Goal: Check status

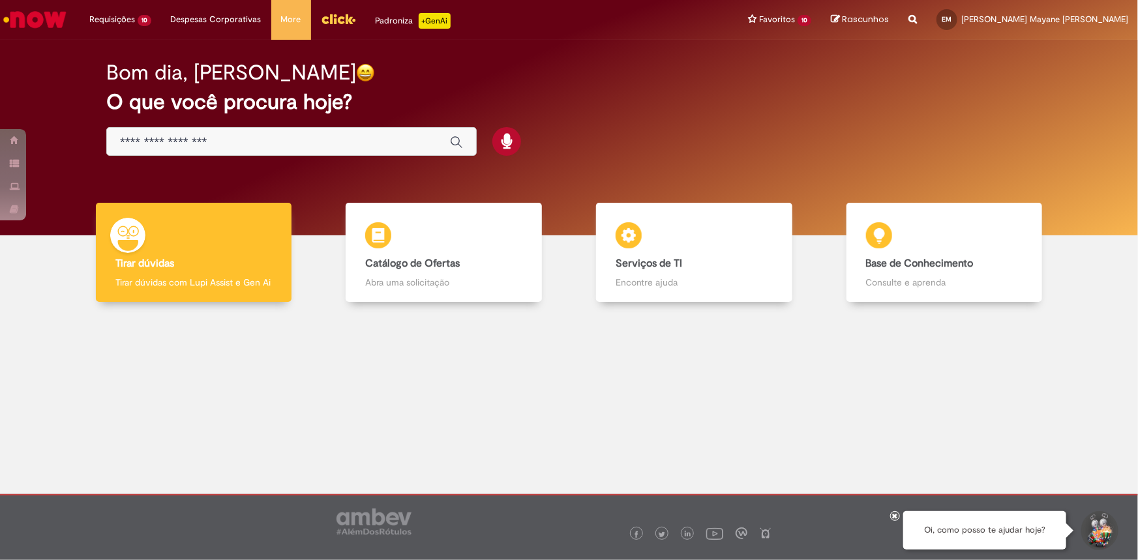
click at [40, 24] on img "Ir para a Homepage" at bounding box center [34, 20] width 67 height 26
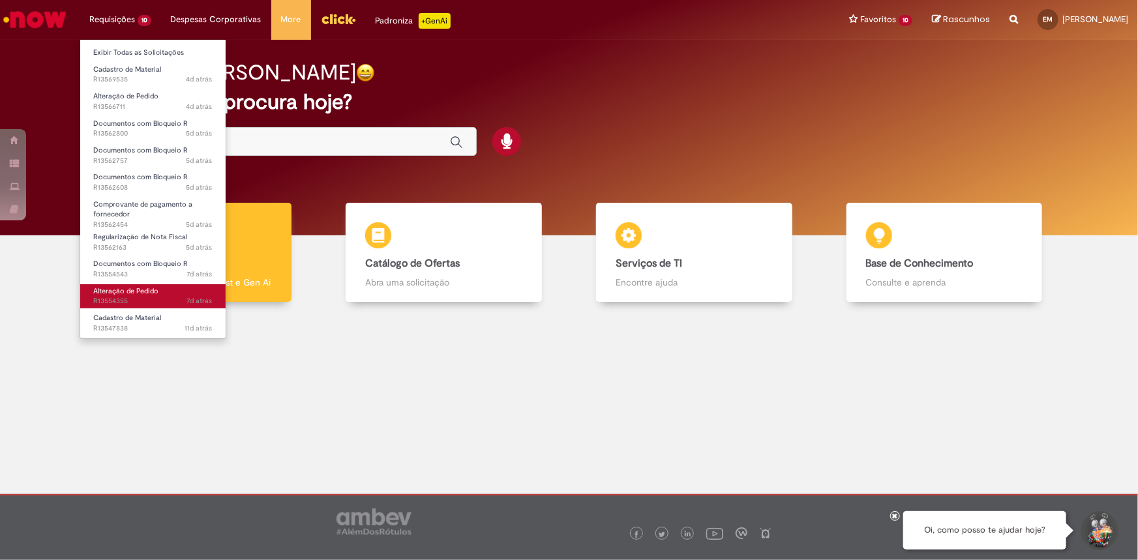
click at [134, 295] on link "Alteração de Pedido 7d atrás 7 dias atrás R13554355" at bounding box center [152, 296] width 145 height 24
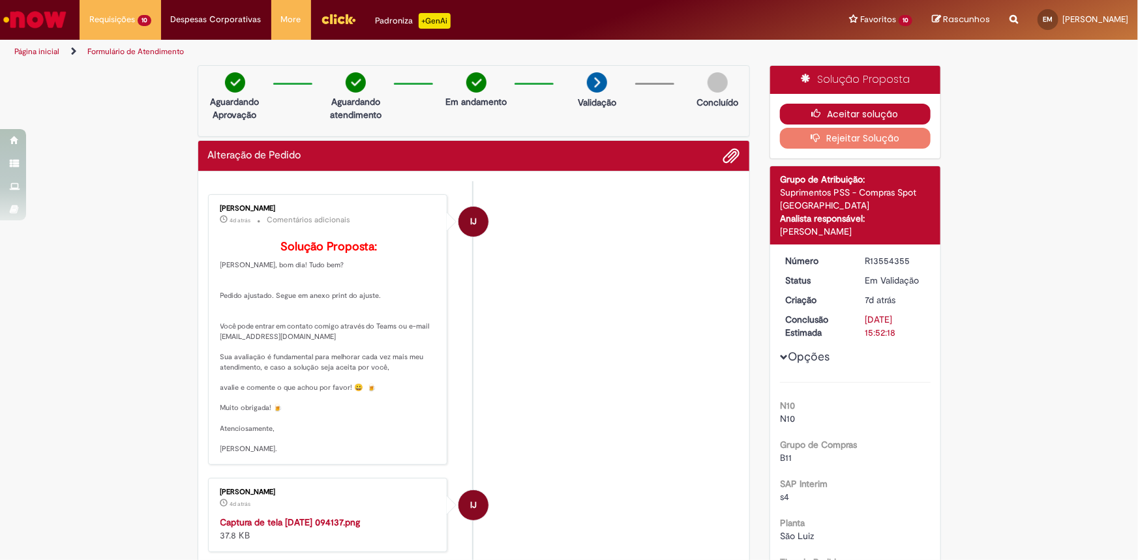
click at [792, 113] on button "Aceitar solução" at bounding box center [855, 114] width 151 height 21
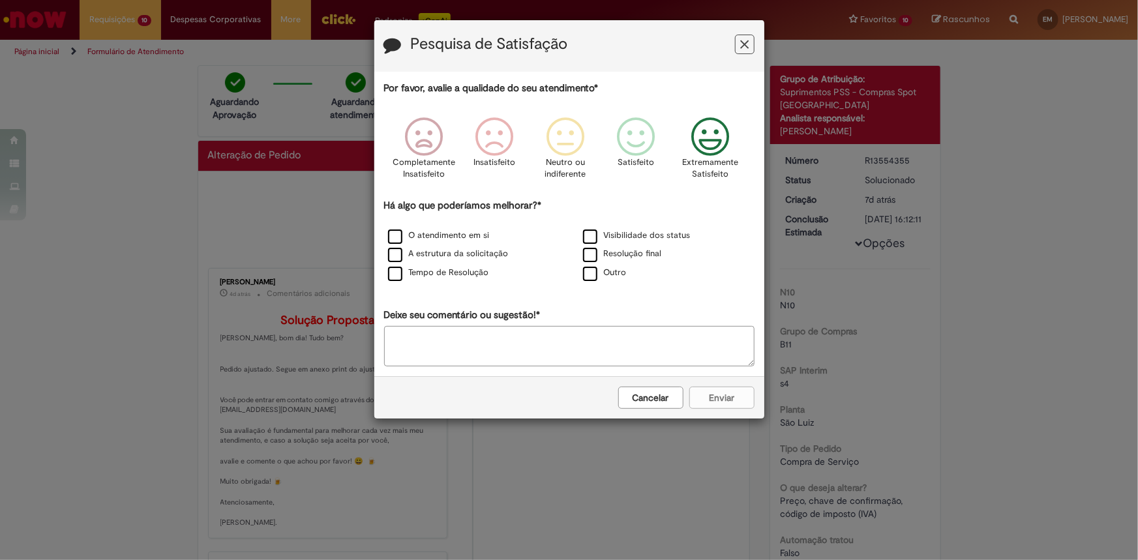
click at [707, 147] on icon "Feedback" at bounding box center [709, 136] width 49 height 39
drag, startPoint x: 749, startPoint y: 41, endPoint x: 741, endPoint y: 48, distance: 10.6
click at [748, 41] on icon "Feedback" at bounding box center [744, 45] width 8 height 14
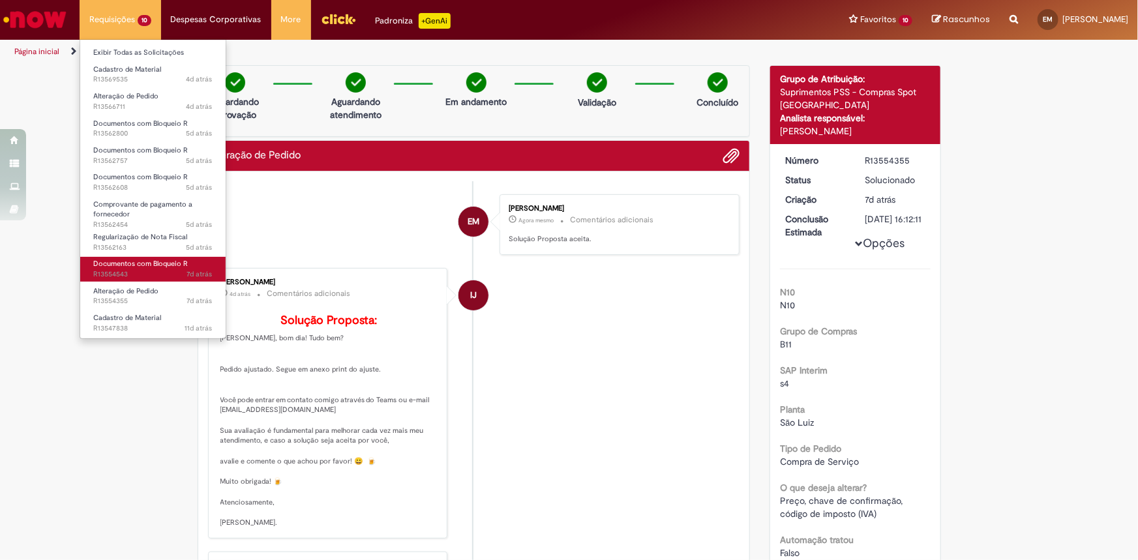
click at [123, 270] on span "7d atrás 7 dias atrás R13554543" at bounding box center [152, 274] width 119 height 10
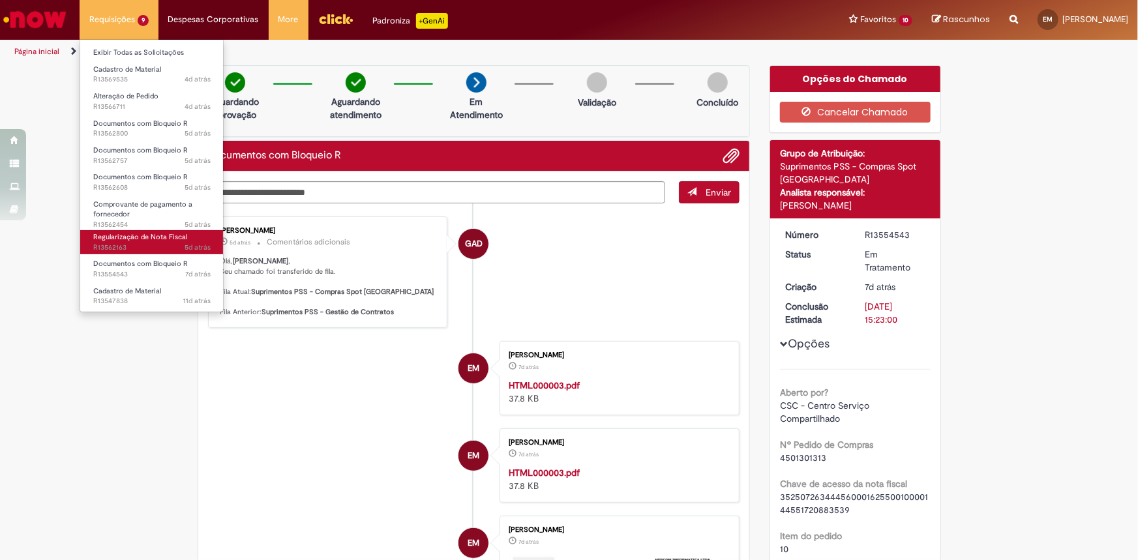
click at [140, 241] on link "Regularização de Nota Fiscal 5d atrás 5 dias atrás R13562163" at bounding box center [151, 242] width 143 height 24
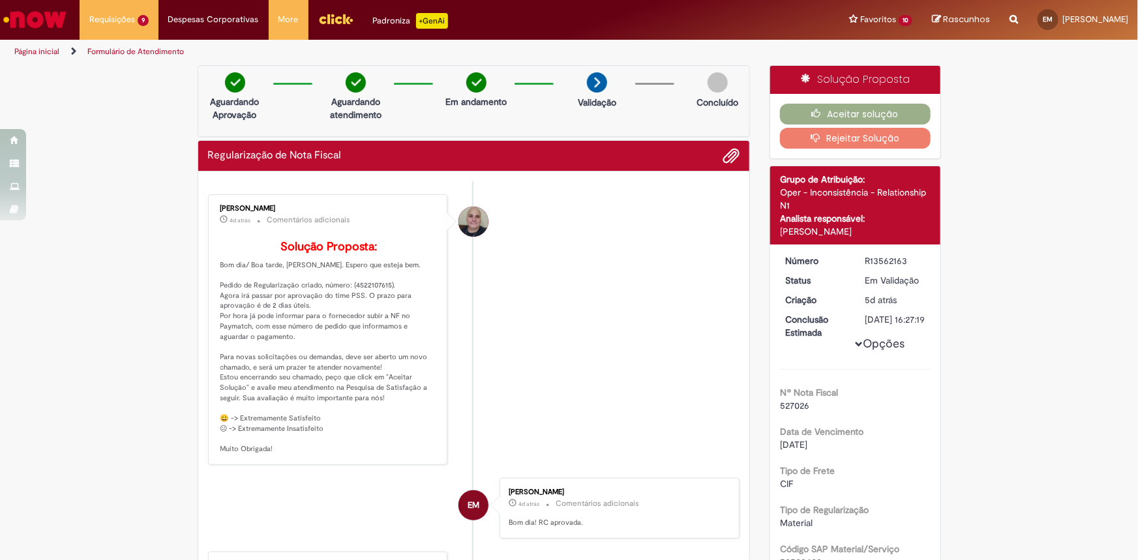
click at [365, 306] on p "Solução Proposta: Bom dia/ Boa tarde, [PERSON_NAME]. Espero que esteja bem. Ped…" at bounding box center [328, 348] width 217 height 214
copy p "4522107615"
